Goal: Answer question/provide support: Share knowledge or assist other users

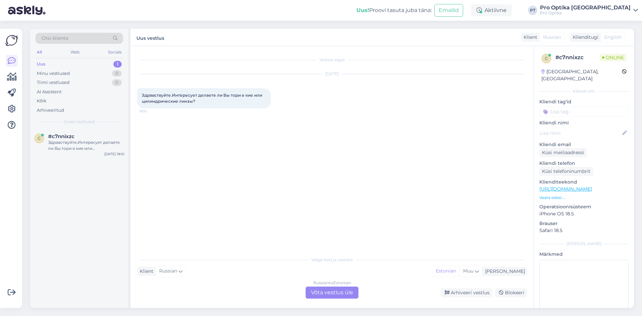
click at [315, 297] on div "Russian to Estonian Võta vestlus üle" at bounding box center [331, 292] width 53 height 12
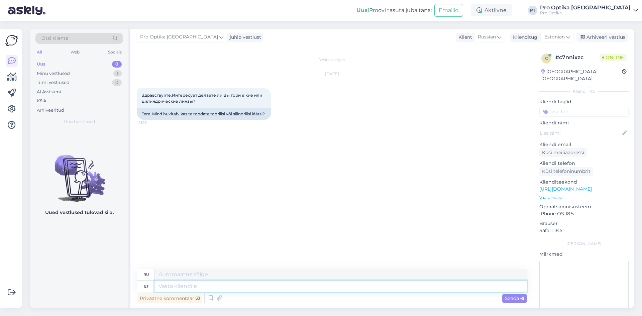
click at [210, 284] on textarea at bounding box center [340, 285] width 372 height 11
type textarea "Tere!"
type textarea "Привет!"
type textarea "Meie"
type textarea "Наш"
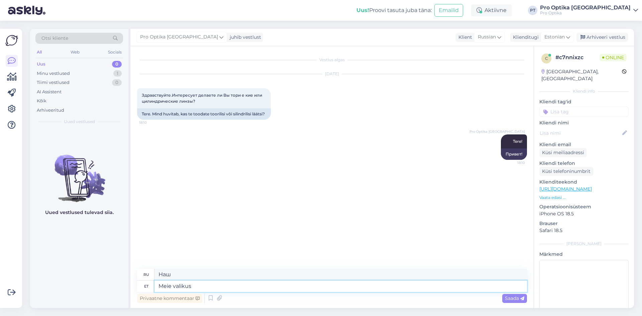
type textarea "Meie valikus"
type textarea "В нашей подборке"
type textarea "Meie valikus on"
type textarea "Наш выбор включает в себя"
type textarea "Meie valikus on nii"
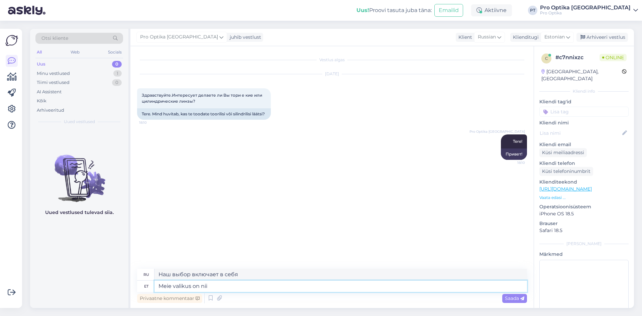
type textarea "В наш выбор входят:"
type textarea "Meie valikus on [PERSON_NAME] ku"
type textarea "Наш выбор включает в себя оба"
type textarea "Meie valikus on nii [PERSON_NAME] t"
type textarea "Наш выбор включает как одиночные, так и"
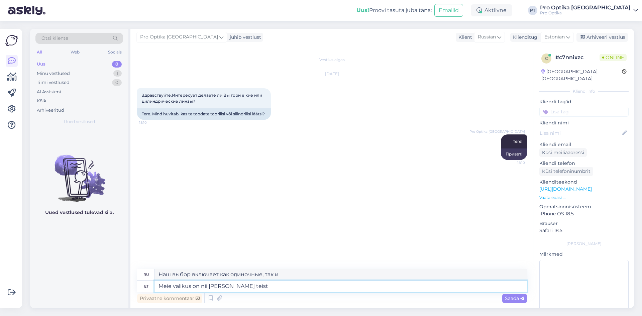
type textarea "Meie valikus on nii [PERSON_NAME] teist."
type textarea "В нашем ассортименте есть оба варианта."
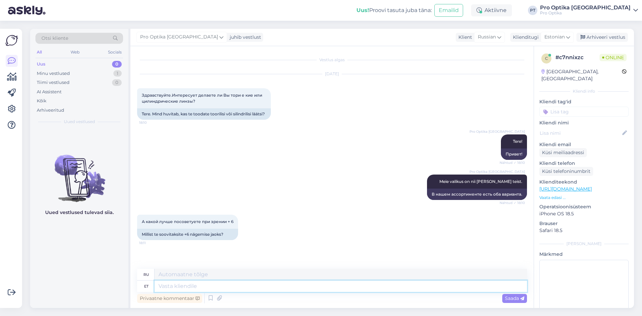
click at [172, 286] on textarea at bounding box center [340, 285] width 372 height 11
type textarea "Kahjuks e"
type textarea "К сожалению"
type textarea "Kahjuks ei"
type textarea "К сожалению, нет."
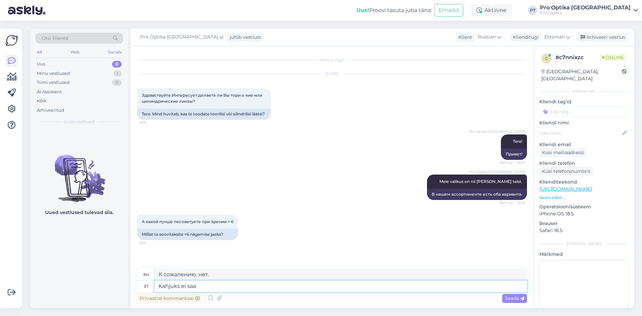
type textarea "Kahjuks ei saa"
type textarea "К сожалению, я не могу."
type textarea "Kahjuks ei saa puhtalt"
type textarea "К сожалению, очистить невозможно."
type textarea "Kahjuks ei saa puhtalt +6"
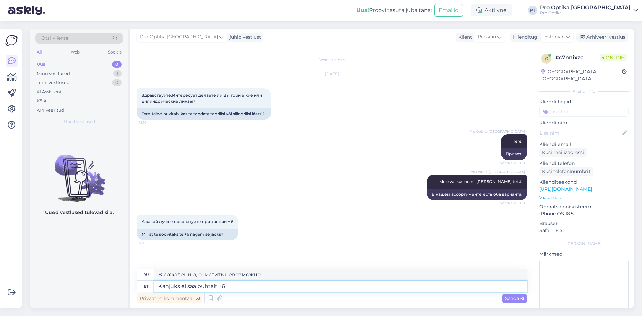
type textarea "К сожалению, я не могу получить чистый +6."
type textarea "Kahjuks ei saa puhtalt +6,00"
type textarea "К сожалению, вы не можете получить чистый +6.00"
type textarea "Kahjuks ei saa puhtalt +6."
type textarea "К сожалению, я не могу получить чистый +6."
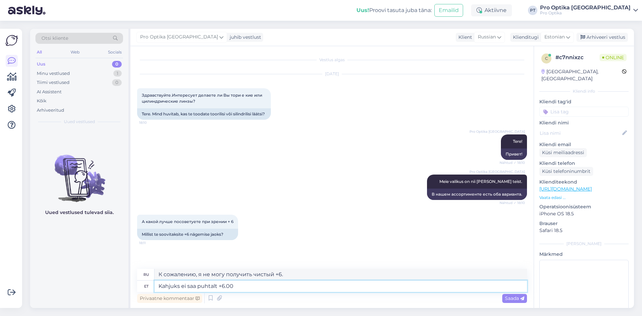
type textarea "Kahjuks ei saa puhtalt +6.00 p"
type textarea "К сожалению, вы не можете получить чистый + 6.00"
type textarea "Kahjuks ei saa puhtalt +6.00 puhul s"
type textarea "К сожалению, получить чистый + 6.00 невозможно."
type textarea "Kahjuks ei saa puhtalt +6.00 puhul soovitada,"
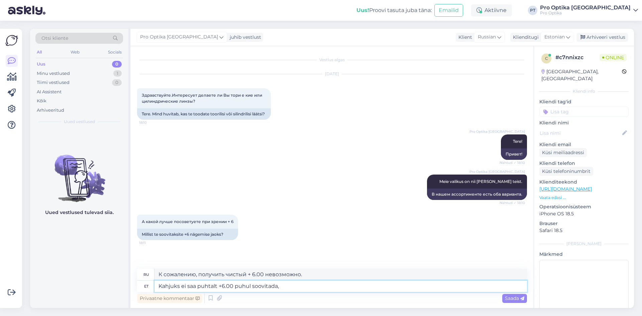
type textarea "К сожалению, я не могу рекомендовать его за чистую монету 6.00 ,"
type textarea "Kahjuks ei saa puhtalt +6.00 puhul soovitada, kõigi"
type textarea "К сожалению, мы не можем рекомендовать его для чистого + 6.00 , для всех"
type textarea "Kahjuks ei saa puhtalt +6.00 puhul soovitada, kõigil k"
type textarea "К сожалению, я не могу рекомендовать его за чистую монету + 6.00 , для всех."
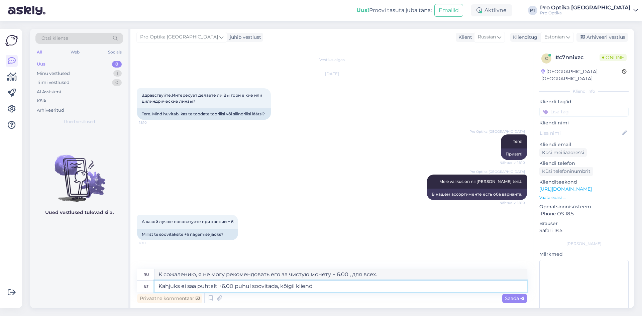
type textarea "Kahjuks ei saa puhtalt +6.00 puhul soovitada, kõigil kliendi"
type textarea "К сожалению, мы не можем рекомендовать чистую версию + 6.00 всем клиентам."
type textarea "Kahjuks ei saa puhtalt +6.00 puhul soovitada, kõigil kliend"
type textarea "К сожалению, я не могу рекомендовать его за чистую монету 6.00 , не для всех кл…"
type textarea "Kahjuks ei saa puhtalt +6.00 puhul soovitada, kõigil klientidel"
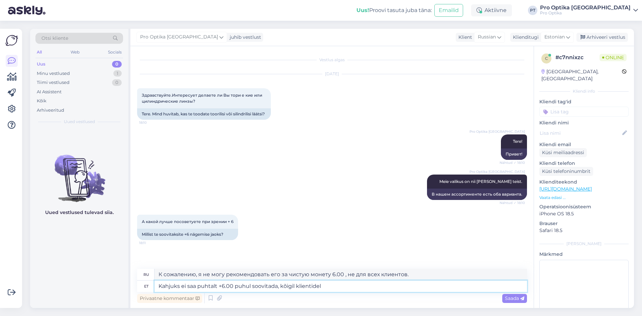
type textarea "К сожалению, мы не можем рекомендовать его для чистых + 6.00 , для всех клиенто…"
type textarea "Kahjuks ei saa puhtalt +6.00 puhul soovitada, kõigil klientidel"
type textarea "К сожалению, мы не можем рекомендовать его за чистую монету + 6.00 , у всех кли…"
type textarea "Kahjuks ei saa puhtalt +6.00 puhul soovitada, kõigil klient"
type textarea "К сожалению, я не могу рекомендовать его за чистую монету 6.00 , не все клиенты"
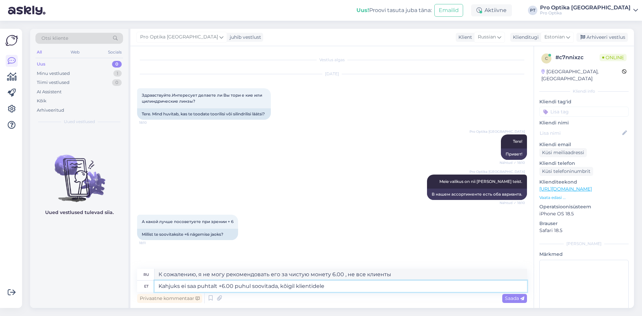
type textarea "Kahjuks ei saa puhtalt +6.00 puhul soovitada, kõigil klientidele s"
type textarea "К сожалению, мы не можем рекомендовать это всем клиентам, особенно для 6.00 ."
type textarea "Kahjuks ei saa puhtalt +6.00 puhul soovitada, kõigil klientidele sobivad"
type textarea "К сожалению, мы не можем рекомендовать его за чистую монету + 6.00 , он подходи…"
type textarea "Kahjuks ei saa puhtalt +6.00 puhul soovitada, kõigil klientidele sobivad [PERSO…"
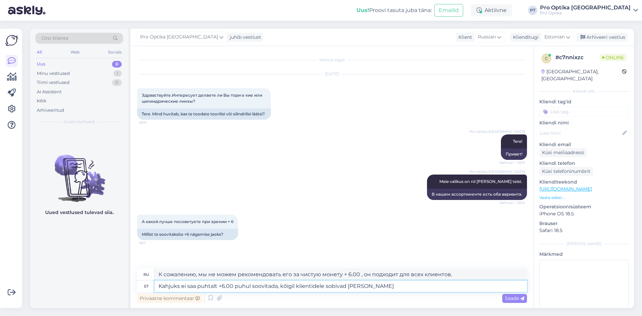
type textarea "К сожалению, мы не можем рекомендовать его за чистую монету + 6.00 , для каждог…"
type textarea "Kahjuks ei saa puhtalt +6.00 puhul soovitada, kõigil klientidele sob"
type textarea "К сожалению, мы не можем рекомендовать его за чистую монету + 6.00 , он подходи…"
type textarea "Kahjuks ei saa puhtalt +6.00 puhul soovitada, kõigil [PERSON_NAME]"
type textarea "К сожалению, мы не можем рекомендовать это всем клиентам, особенно для 6.00 ."
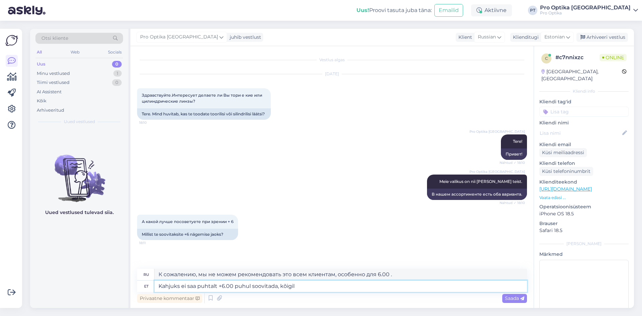
type textarea "Kahjuks ei saa puhtalt +6.00 puhul soovitada, kõigil"
type textarea "К сожалению, я не могу рекомендовать его за чистую монету + 6.00 , для всех."
type textarea "Kahjuks ei saa puhtalt +6.00 puhul soovitada,"
type textarea "К сожалению, я не могу рекомендовать его за чистую монету 6.00 ,"
type textarea "Kahjuks ei saa puhtalt +6.00 puhul soovitada, sobivus o"
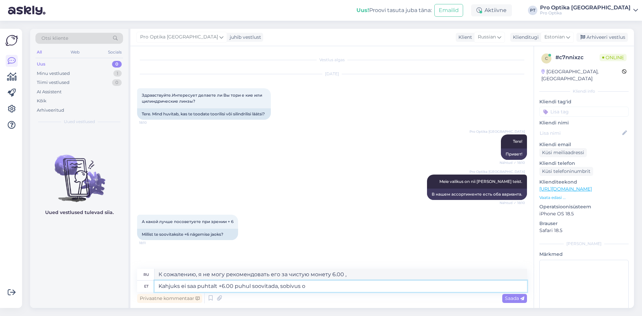
type textarea "К сожалению, я не могу рекомендовать его для посадки чисто 6.00 ."
type textarea "Kahjuks ei saa puhtalt +6.00 puhul soovitada, sobivus on i"
type textarea "К сожалению, я не могу рекомендовать его для чистого + 6.00 , пригодность"
type textarea "Kahjuks ei saa puhtalt +6.00 puhul soovitada, sobivus on inimsetele er"
type textarea "К сожалению, я не могу рекомендовать его для чистого + 6.00 , он пригоден тольк…"
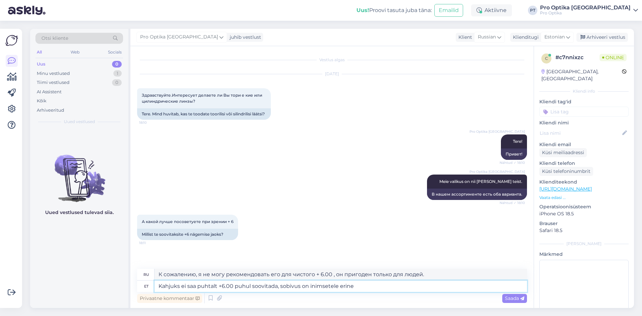
type textarea "Kahjuks ei saa puhtalt +6.00 puhul soovitada, sobivus on inimsetele erinev"
type textarea "К сожалению, мы не можем рекомендовать его для чистого + 6.00 , пригодность вар…"
type textarea "Kahjuks ei saa puhtalt +6.00 puhul soovitada, sobivus on inimsetele erinev,"
type textarea "К сожалению, мы не можем рекомендовать его для чистого + 6.00 , пригодность вар…"
type textarea "Kahjuks ei saa puhtalt +6.00 puhul soovitada, sobivus on inimsetele erinev, dia…"
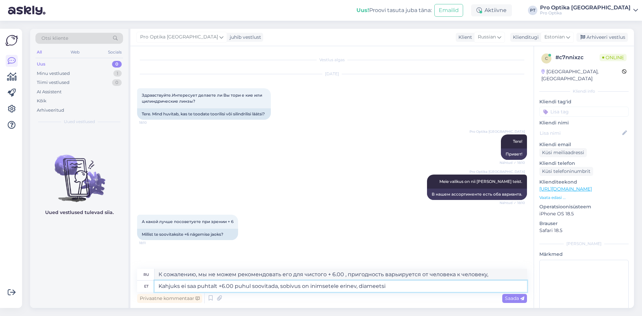
type textarea "К сожалению, мы не можем рекомендовать его для чистого + 6.00 , посадка у каждо…"
type textarea "Kahjuks ei saa puhtalt +6.00 puhul soovitada, sobivus on inimsetele erinev, dia…"
type textarea "К сожалению, мы не можем рекомендовать его для чистого + 6.00 , пригодность вар…"
type textarea "Kahjuks ei saa puhtalt +6.00 puhul soovitada, sobivus on inimsetele erinev, dia…"
type textarea "К сожалению, мы не можем рекомендовать его для чистого + 6.00 , посадка у каждо…"
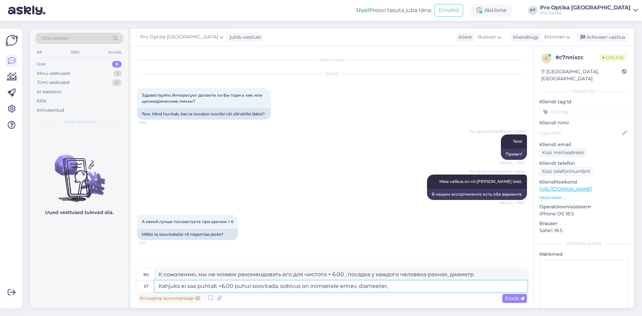
type textarea "Kahjuks ei saa puhtalt +6.00 puhul soovitada, sobivus on inimsetele erinev, dia…"
type textarea "К сожалению, мы не можем рекомендовать его для чистого + 6.00 , посадка у каждо…"
type textarea "Kahjuks ei saa puhtalt +6.00 puhul soovitada, sobivus on inimsetele erinev, dia…"
type textarea "К сожалению, мы не можем рекомендовать его для чистого + 6.00 , посадка индивид…"
type textarea "Kahjuks ei saa puhtalt +6.00 puhul soovitada, sobivus on inimsetele erinev, dia…"
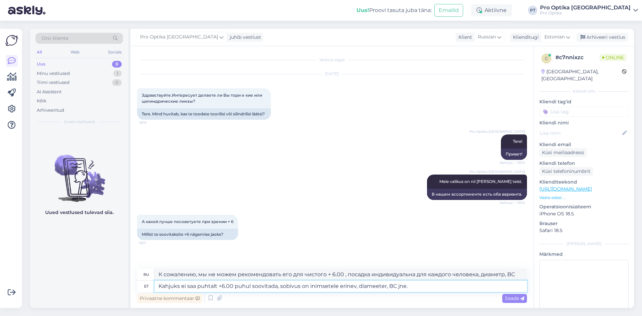
type textarea "К сожалению, мы не можем рекомендовать его для чистого + 6.00 , посадка различа…"
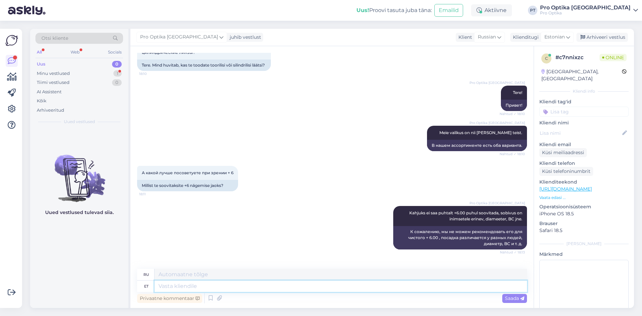
scroll to position [101, 0]
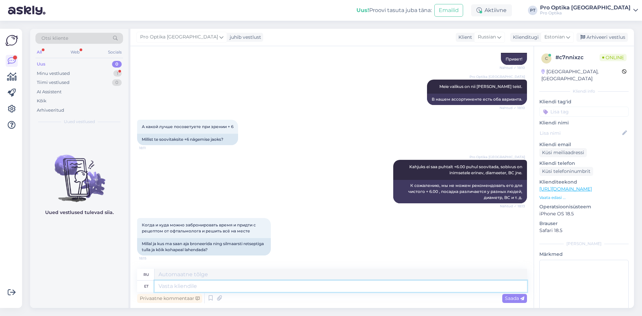
click at [263, 286] on textarea at bounding box center [340, 285] width 372 height 11
type textarea "S"
type textarea "Esmalt s"
type textarea "Первый"
type textarea "Esmalt soovitangi"
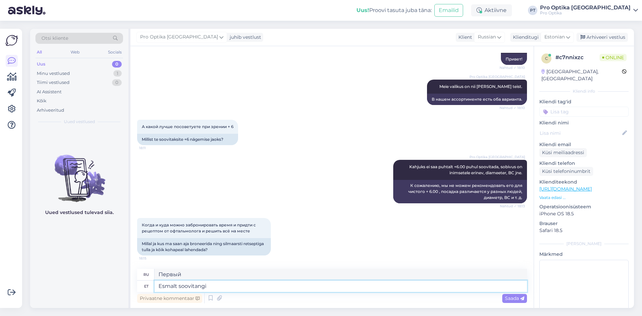
type textarea "Во-первых, я рекомендую"
type textarea "Esmalt soovitangi Teil b"
type textarea "Во-первых, я рекомендую вам"
type textarea "Esmalt soovitangi Teil broneerida"
type textarea "Во-первых, я рекомендую вам сделать заказ."
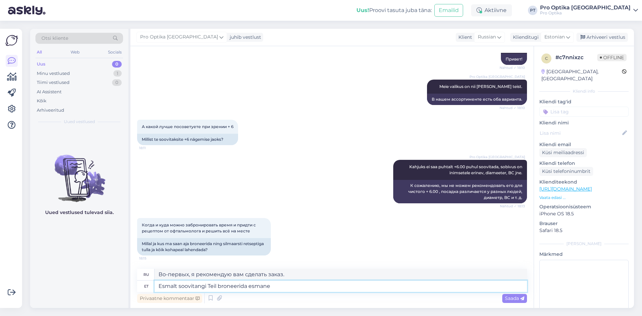
type textarea "Esmalt soovitangi Teil broneerida esmane k"
type textarea "Во-первых, я рекомендую вам забронировать свой первый"
type textarea "Esmalt soovitangi Teil broneerida esmane kontaktläätse"
type textarea "Во-первых, я рекомендую вам записаться на первый прием по подбору контактных ли…"
type textarea "Esmalt soovitangi Teil broneerida esmane kontaktläätse määramine"
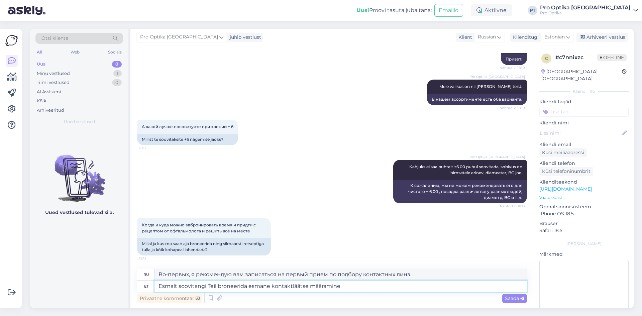
type textarea "Во-первых, я рекомендую вам записаться на первичный прием по подбору контактных…"
type textarea "Esmalt soovitangi Teil broneerida esmane kontaktläätse määramine."
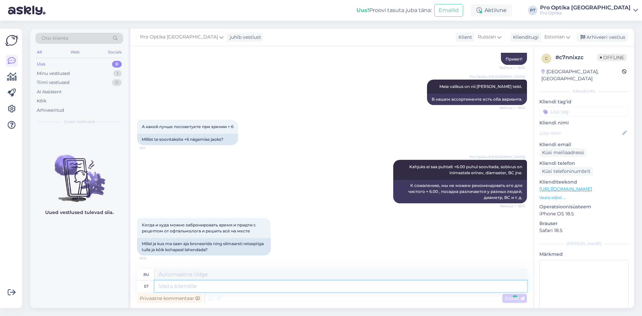
scroll to position [153, 0]
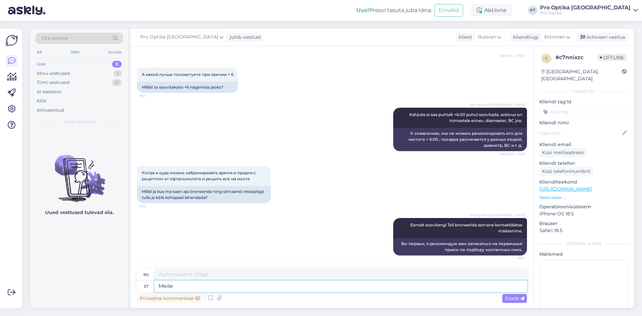
type textarea "Meile"
type textarea "Для нас"
type textarea "M"
click at [211, 297] on icon at bounding box center [211, 298] width 8 height 10
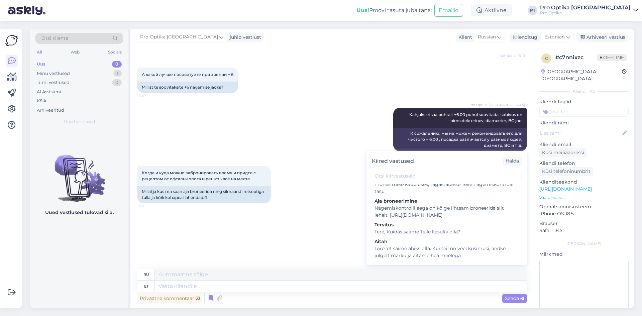
scroll to position [167, 0]
click at [467, 213] on div "Nägemiskontrolli aega on kõige lihtsam broneerida siit lehelt: [URL][DOMAIN_NAM…" at bounding box center [446, 211] width 144 height 14
type textarea "Записаться на проверку зрения проще всего на этой странице: [URL][DOMAIN_NAME]"
type textarea "Nägemiskontrolli aega on kõige lihtsam broneerida siit lehelt: [URL][DOMAIN_NAM…"
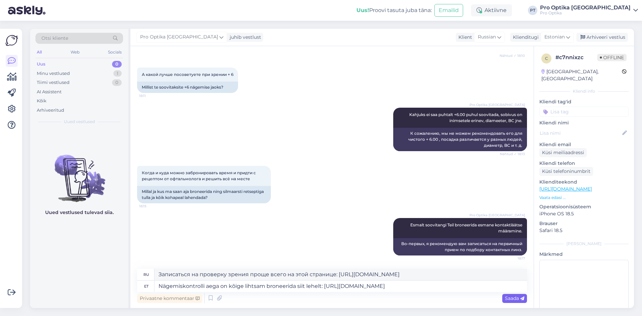
click at [509, 296] on span "Saada" at bounding box center [514, 298] width 19 height 6
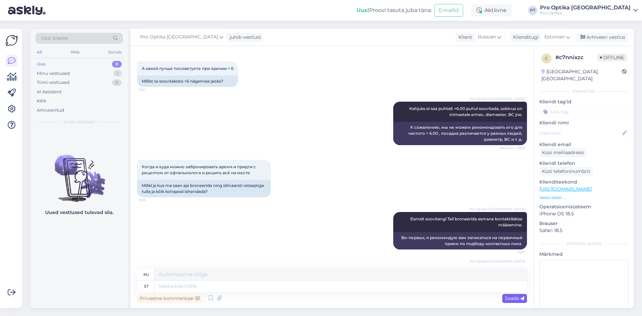
scroll to position [217, 0]
